Goal: Task Accomplishment & Management: Manage account settings

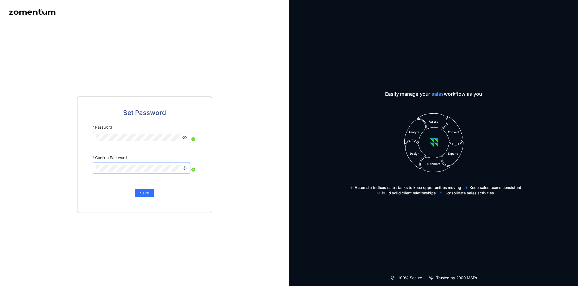
click at [177, 169] on keeper-lock "Open Keeper Popup" at bounding box center [177, 168] width 7 height 7
click at [142, 192] on span "Save" at bounding box center [144, 193] width 9 height 6
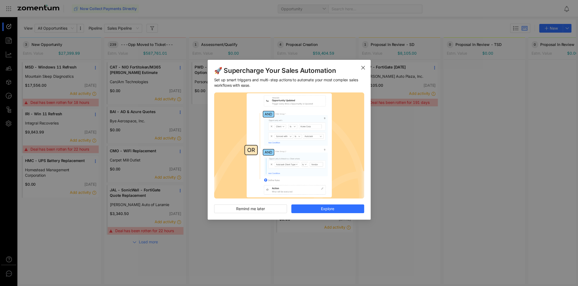
click at [364, 67] on icon "Close" at bounding box center [363, 67] width 4 height 4
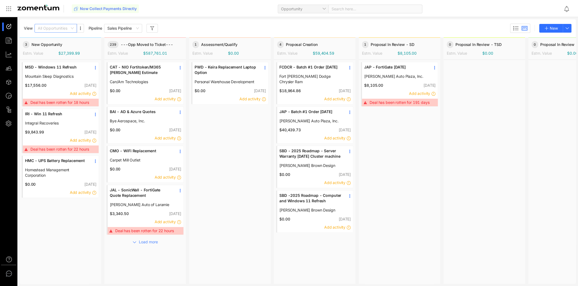
click at [70, 26] on span "All Opportunities" at bounding box center [56, 28] width 36 height 8
click at [176, 18] on div "View All Opportunities Pipeline Sales Pipeline New 3 New Opportunity Estm. Valu…" at bounding box center [289, 151] width 578 height 269
click at [565, 28] on icon "button" at bounding box center [567, 28] width 4 height 4
click at [572, 23] on div "View All Opportunities Pipeline Sales Pipeline New" at bounding box center [298, 28] width 556 height 18
click at [567, 27] on icon "button" at bounding box center [567, 28] width 4 height 4
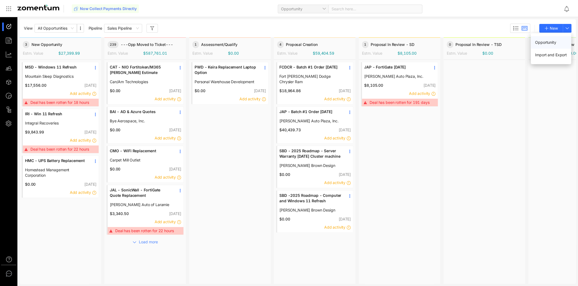
click at [545, 43] on span "Opportunity" at bounding box center [545, 42] width 21 height 5
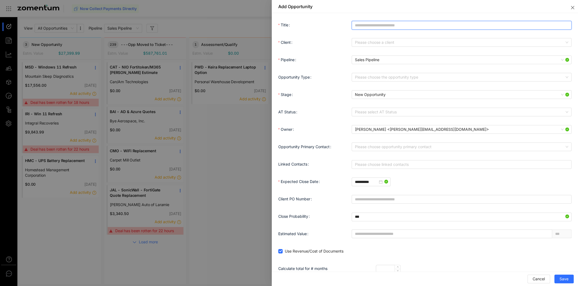
click at [370, 27] on input "Title" at bounding box center [462, 25] width 220 height 9
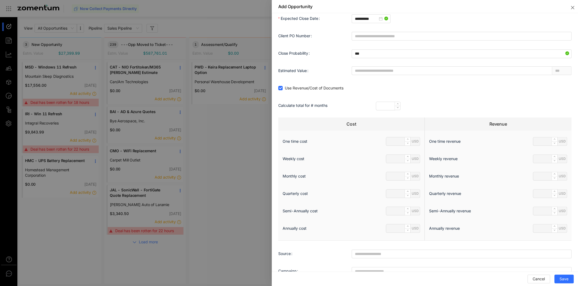
scroll to position [170, 0]
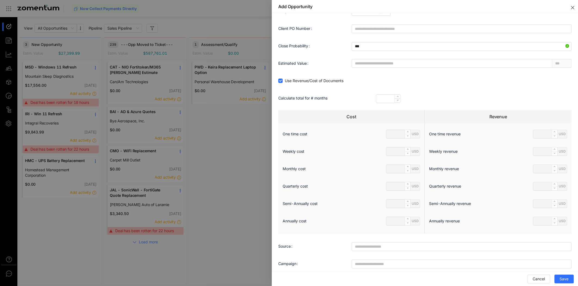
click at [572, 9] on icon "close" at bounding box center [572, 7] width 4 height 4
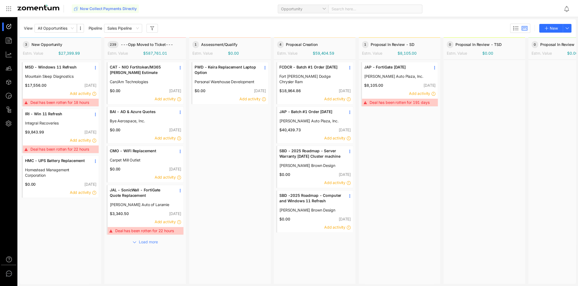
drag, startPoint x: 514, startPoint y: 1, endPoint x: 226, endPoint y: 12, distance: 288.0
click at [226, 12] on div "Now Collect Payments Directly Opportunity Search here..." at bounding box center [315, 8] width 487 height 13
click at [148, 195] on span "JAL - SonicWall - FortiGate Quote Replacement" at bounding box center [141, 192] width 62 height 11
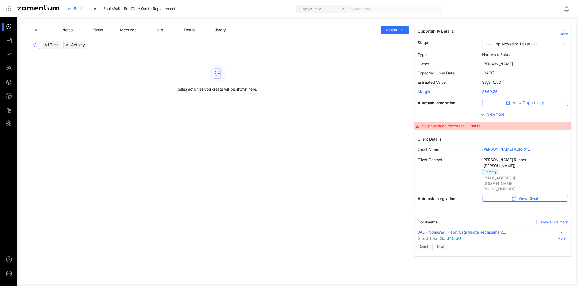
click at [98, 29] on span "Tasks" at bounding box center [98, 29] width 10 height 5
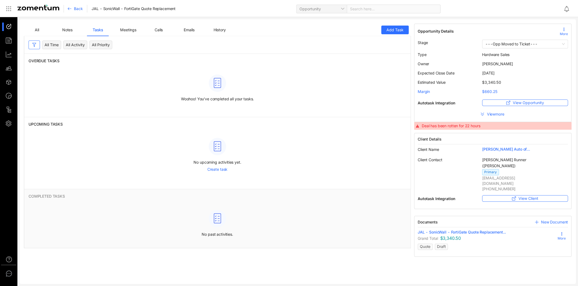
click at [190, 26] on div "Emails" at bounding box center [189, 30] width 22 height 12
